Goal: Information Seeking & Learning: Learn about a topic

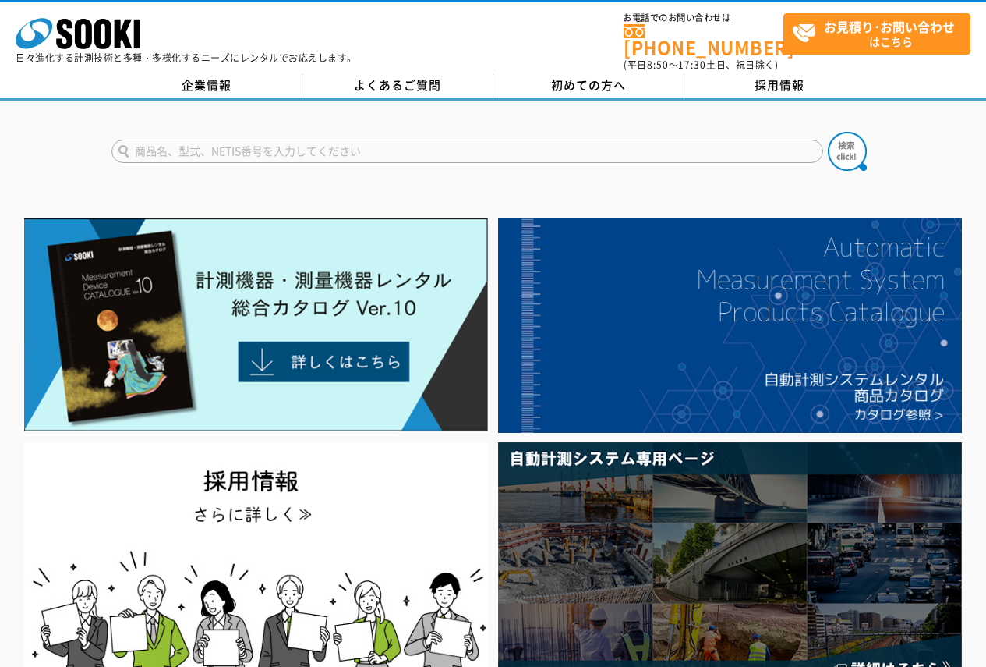
click at [331, 152] on input "text" at bounding box center [468, 151] width 712 height 23
type input "スキャナー"
click at [828, 132] on button at bounding box center [847, 151] width 39 height 39
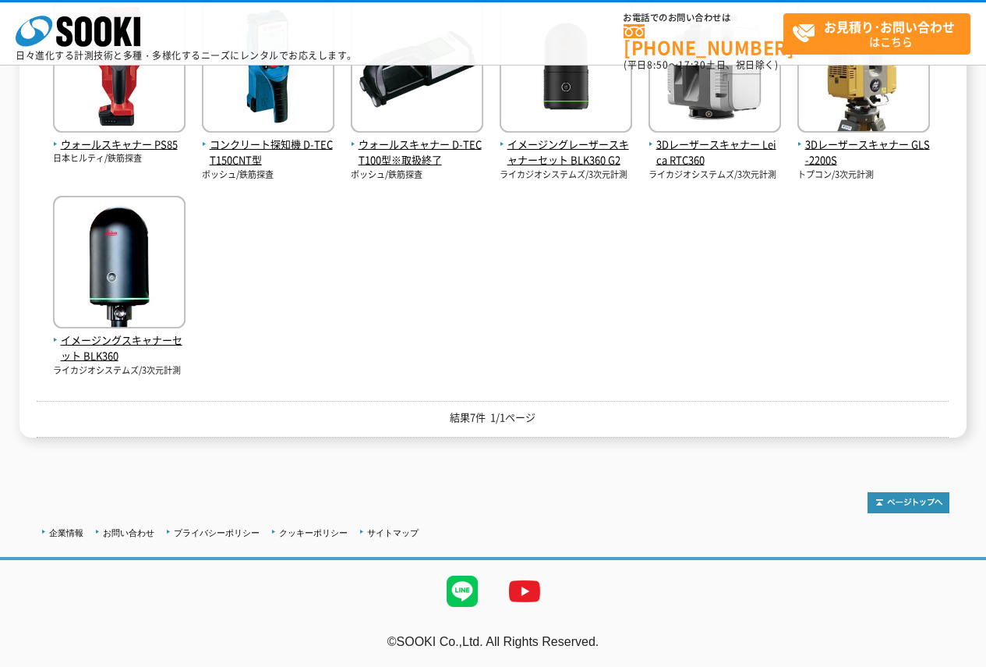
scroll to position [278, 0]
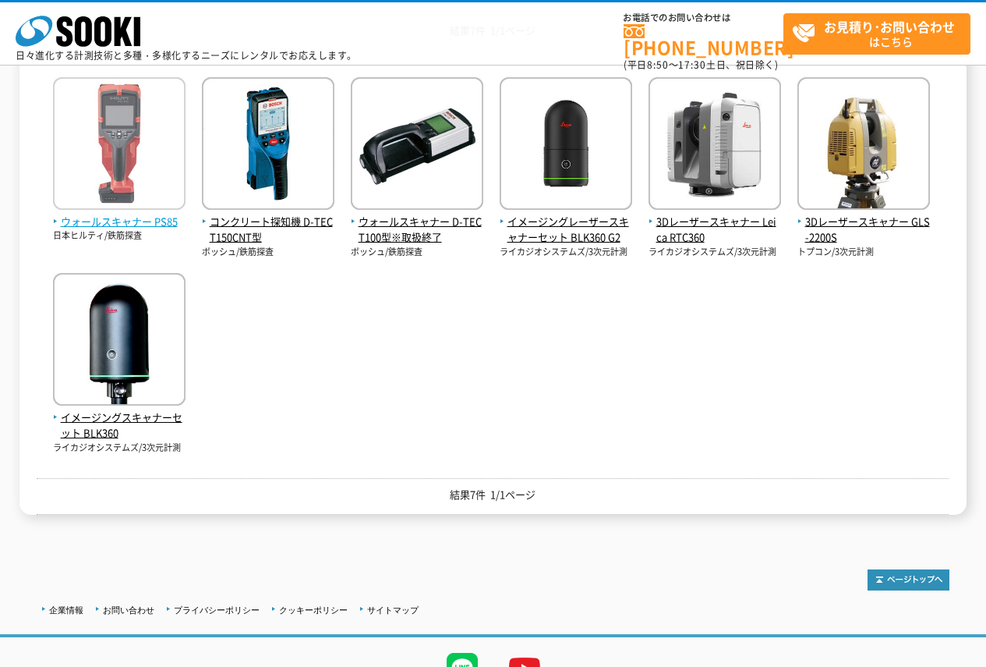
click at [97, 226] on span "ウォールスキャナー PS85" at bounding box center [119, 222] width 133 height 16
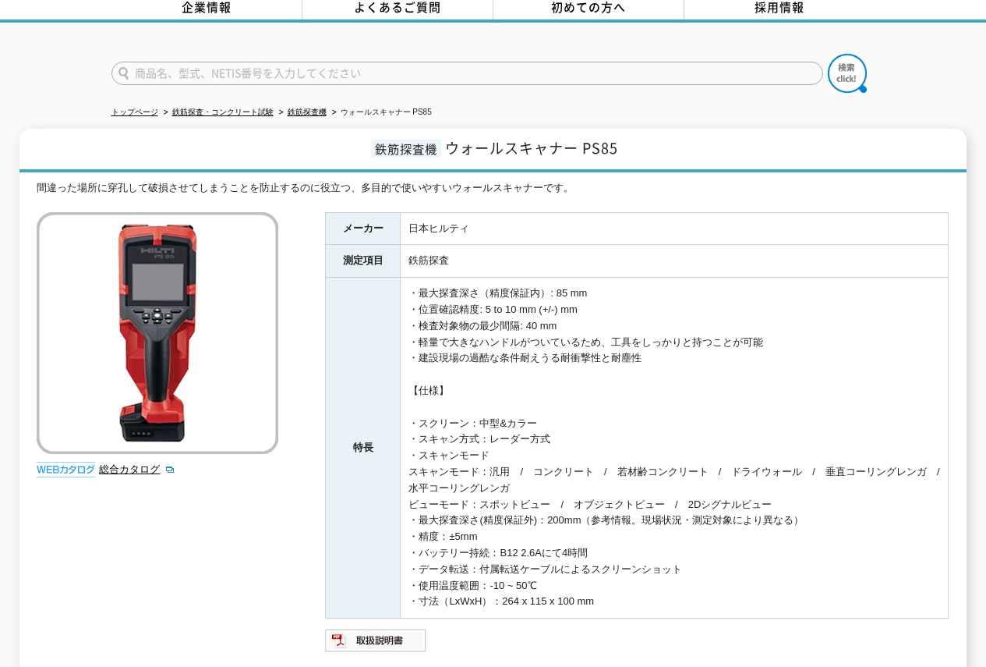
scroll to position [279, 0]
